Goal: Task Accomplishment & Management: Complete application form

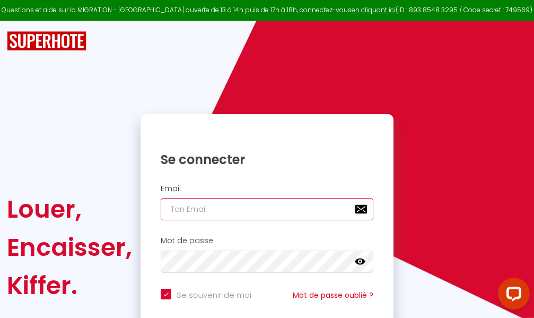
click at [260, 211] on input "email" at bounding box center [267, 209] width 213 height 22
type input "m"
checkbox input "true"
type input "ma"
checkbox input "true"
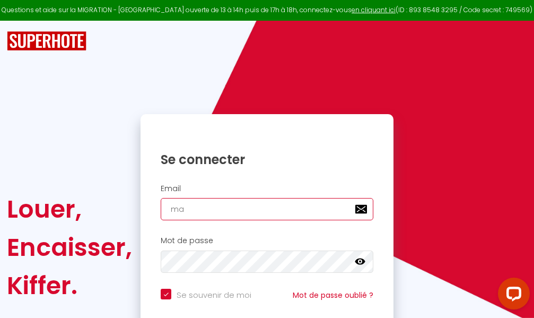
type input "mar"
checkbox input "true"
type input "marc"
checkbox input "true"
type input "marcd"
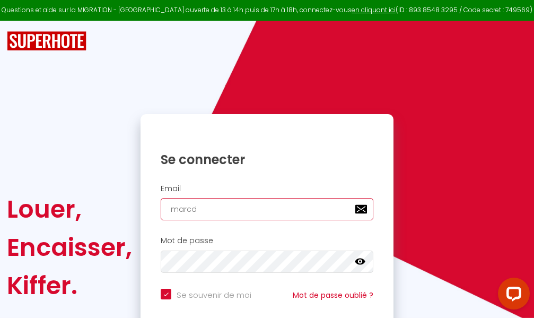
checkbox input "true"
type input "marcdp"
checkbox input "true"
type input "marcdpo"
checkbox input "true"
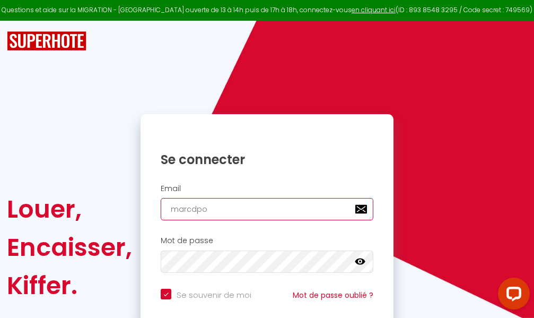
type input "marcdpoz"
checkbox input "true"
type input "marcdpoz."
checkbox input "true"
type input "marcdpoz.l"
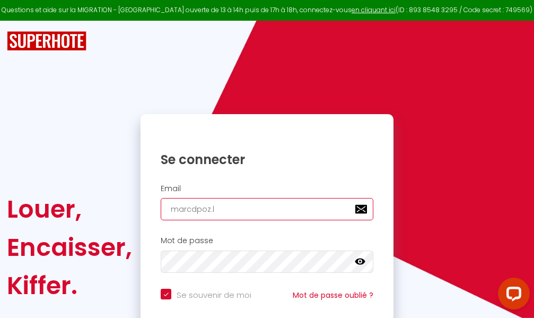
checkbox input "true"
type input "marcdpoz.lo"
checkbox input "true"
type input "marcdpoz.loc"
checkbox input "true"
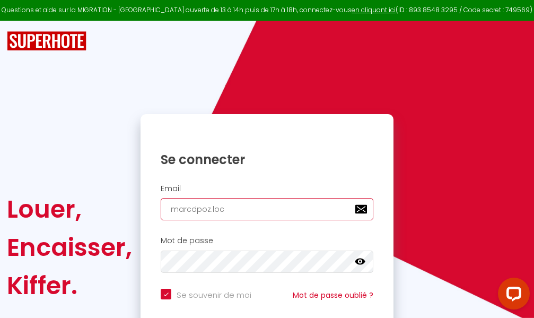
type input "marcdpoz.loca"
checkbox input "true"
type input "marcdpoz.locat"
checkbox input "true"
type input "marcdpoz.locati"
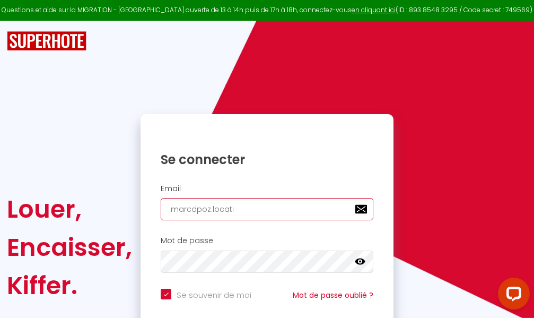
checkbox input "true"
type input "marcdpoz.locatio"
checkbox input "true"
type input "marcdpoz.location"
checkbox input "true"
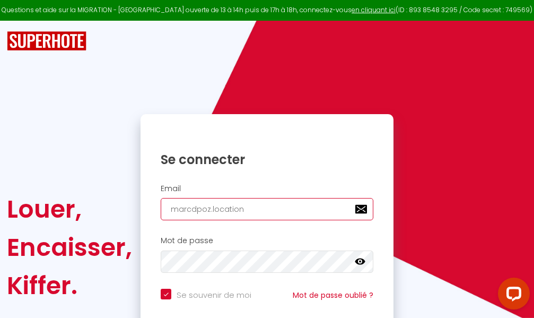
type input "marcdpoz.location@"
checkbox input "true"
type input "marcdpoz.location@g"
checkbox input "true"
type input "marcdpoz.location@gm"
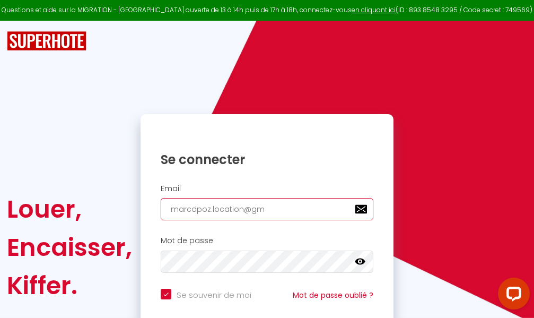
checkbox input "true"
type input "marcdpoz.location@gma"
checkbox input "true"
type input "marcdpoz.location@gmai"
checkbox input "true"
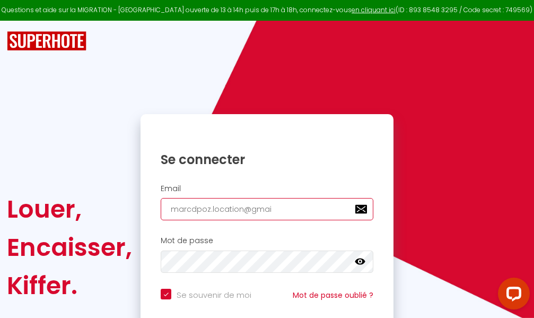
type input "[EMAIL_ADDRESS]"
checkbox input "true"
type input "[EMAIL_ADDRESS]."
checkbox input "true"
type input "marcdpoz.location@gmail.c"
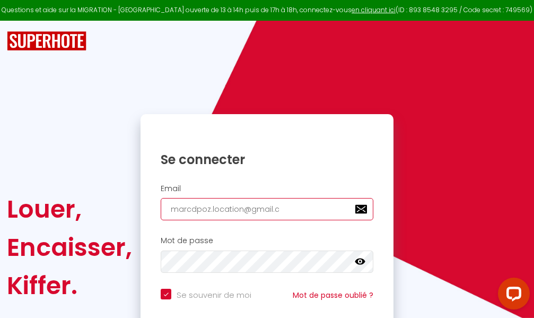
checkbox input "true"
type input "[EMAIL_ADDRESS][DOMAIN_NAME]"
checkbox input "true"
type input "[EMAIL_ADDRESS][DOMAIN_NAME]"
checkbox input "true"
